Goal: Information Seeking & Learning: Learn about a topic

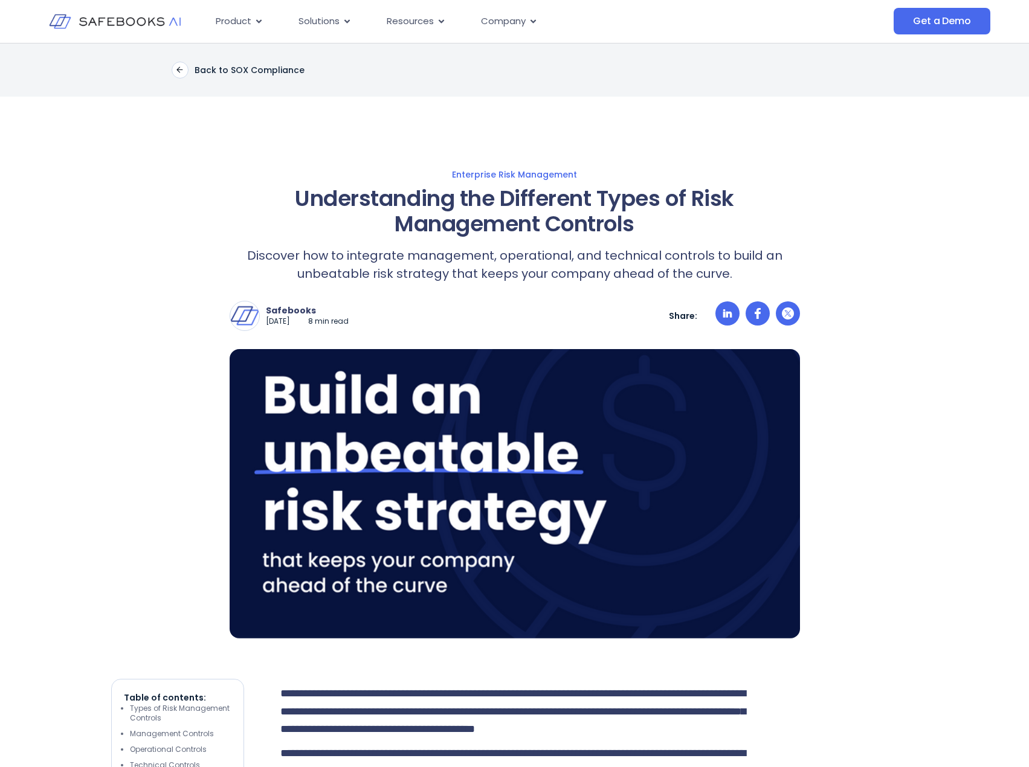
drag, startPoint x: 849, startPoint y: 605, endPoint x: 823, endPoint y: 191, distance: 414.6
drag, startPoint x: 800, startPoint y: 238, endPoint x: 776, endPoint y: 94, distance: 146.4
drag, startPoint x: 921, startPoint y: 258, endPoint x: 765, endPoint y: 1, distance: 300.8
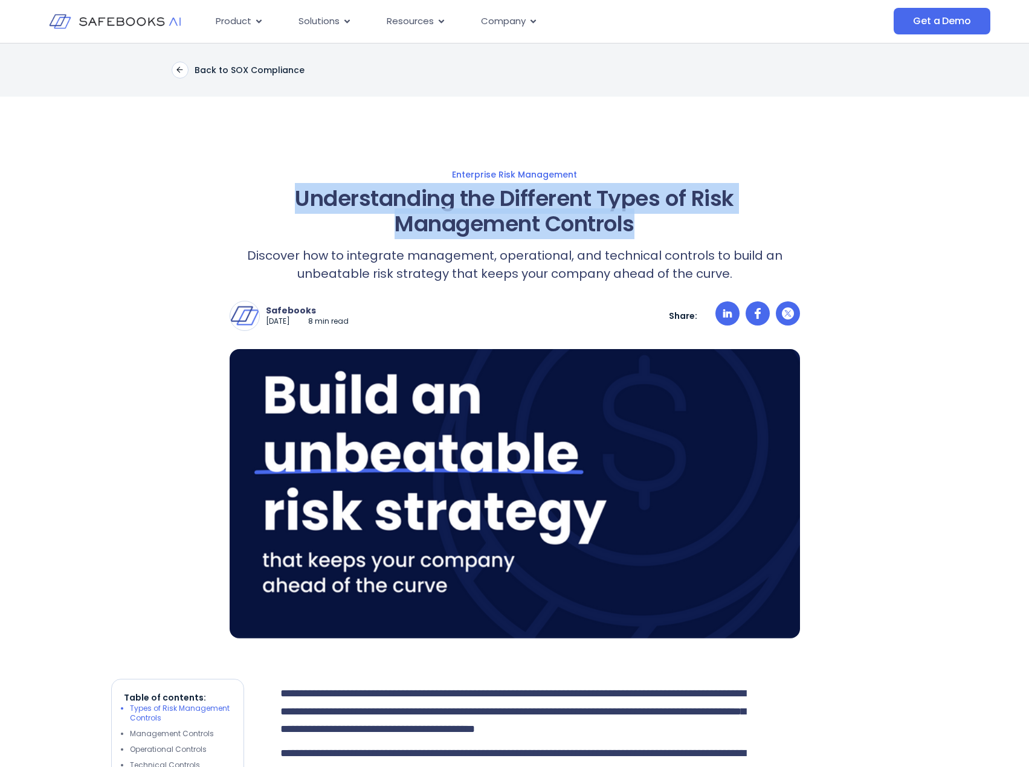
drag, startPoint x: 535, startPoint y: 217, endPoint x: 299, endPoint y: 195, distance: 237.2
click at [299, 195] on h1 "Understanding the Different Types of Risk Management Controls" at bounding box center [515, 211] width 570 height 51
copy h1 "Understanding the Different Types of Risk Management Controls"
